Goal: Transaction & Acquisition: Purchase product/service

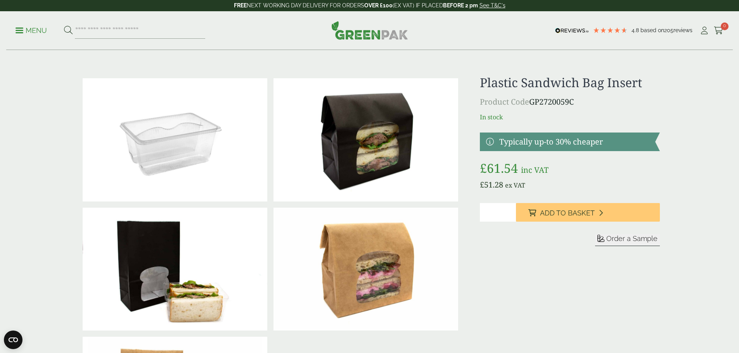
click at [510, 210] on input "*" at bounding box center [498, 212] width 36 height 19
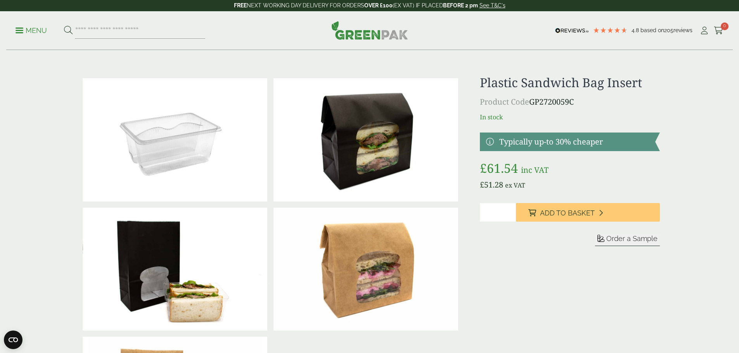
click at [510, 214] on input "*" at bounding box center [498, 212] width 36 height 19
type input "*"
click at [510, 214] on input "*" at bounding box center [498, 212] width 36 height 19
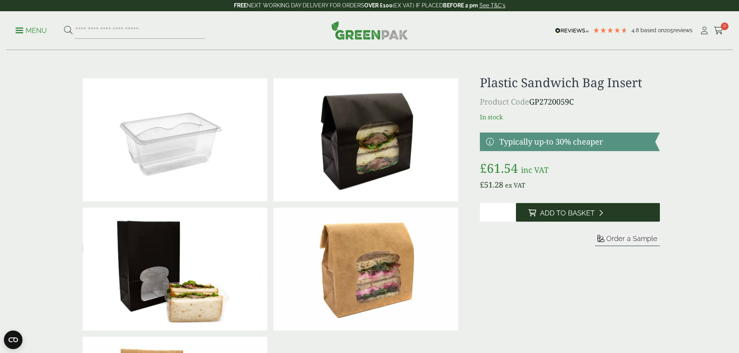
click at [531, 210] on icon at bounding box center [532, 212] width 8 height 7
